Goal: Download file/media

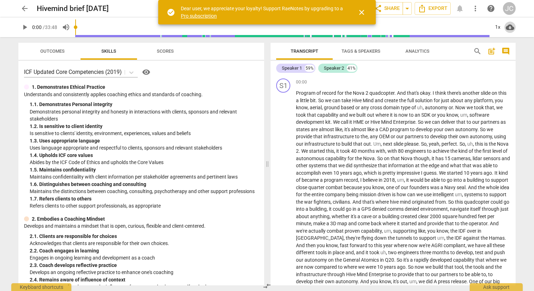
click at [510, 27] on span "cloud_download" at bounding box center [510, 27] width 8 height 8
click at [361, 13] on span "close" at bounding box center [361, 12] width 8 height 8
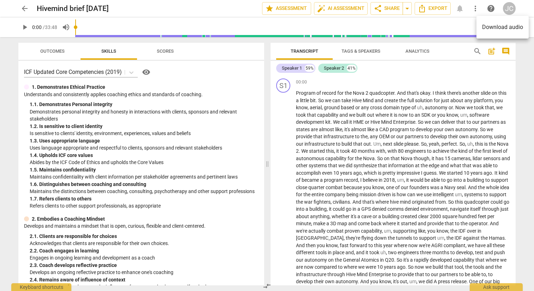
click at [434, 11] on div at bounding box center [267, 145] width 534 height 291
click at [433, 9] on span "Export" at bounding box center [433, 8] width 30 height 8
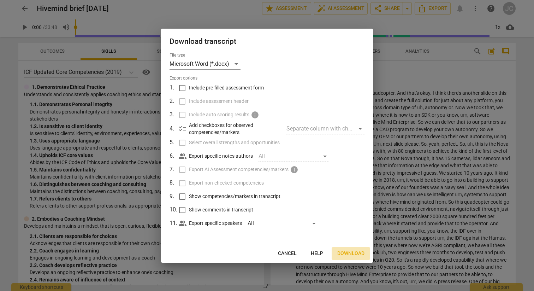
click at [342, 253] on span "Download" at bounding box center [350, 253] width 27 height 7
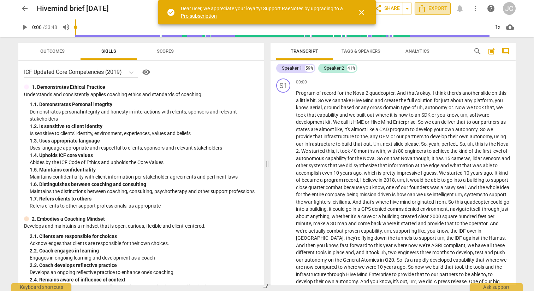
click at [440, 11] on span "Export" at bounding box center [433, 8] width 30 height 8
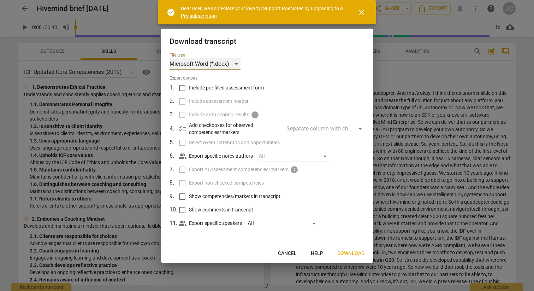
click at [196, 59] on div "Microsoft Word (*.docx)" at bounding box center [205, 63] width 71 height 11
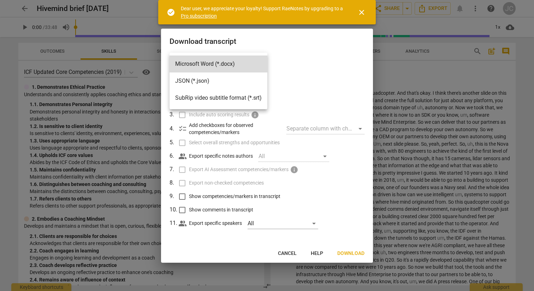
click at [355, 254] on div at bounding box center [267, 145] width 534 height 291
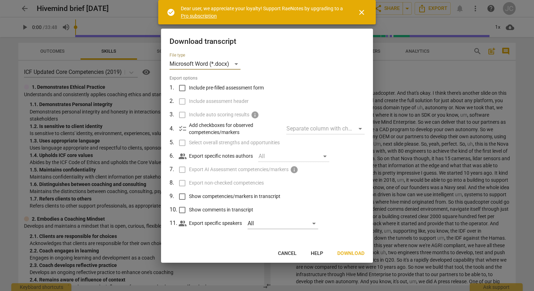
click at [352, 252] on span "Download" at bounding box center [350, 253] width 27 height 7
